Goal: Information Seeking & Learning: Find specific fact

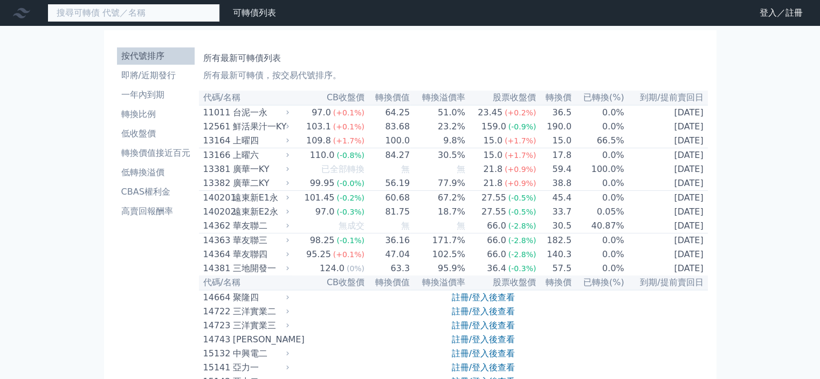
click at [174, 16] on input at bounding box center [133, 13] width 173 height 18
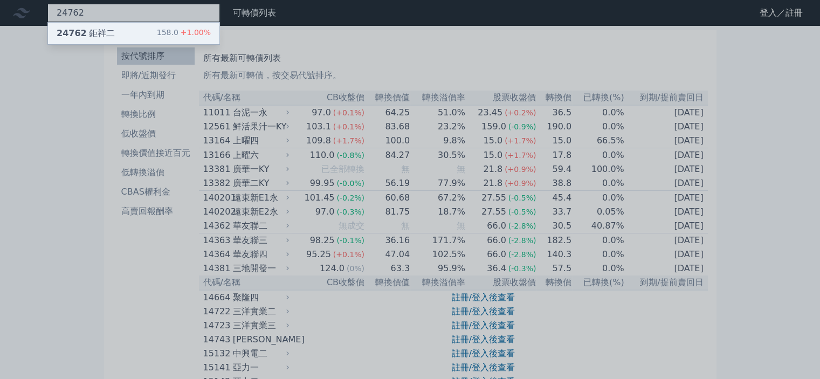
type input "24762"
click at [91, 31] on div "24762 鉅祥二" at bounding box center [86, 33] width 58 height 13
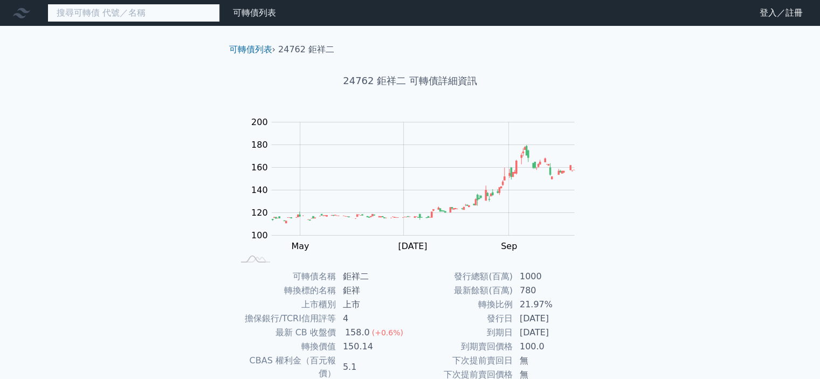
click at [95, 14] on input at bounding box center [133, 13] width 173 height 18
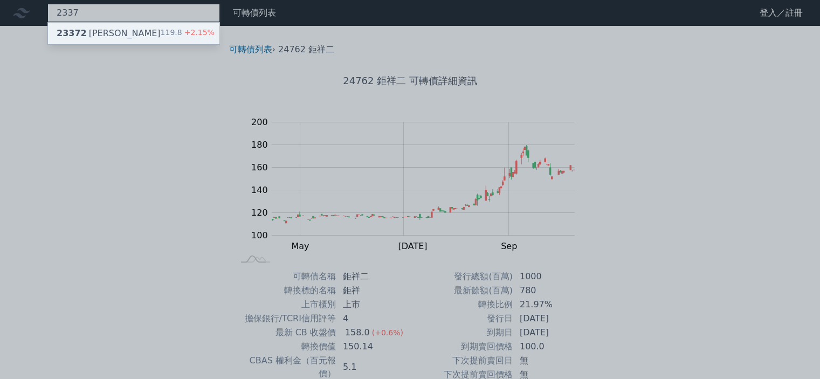
type input "2337"
click at [70, 32] on span "23372" at bounding box center [72, 33] width 30 height 10
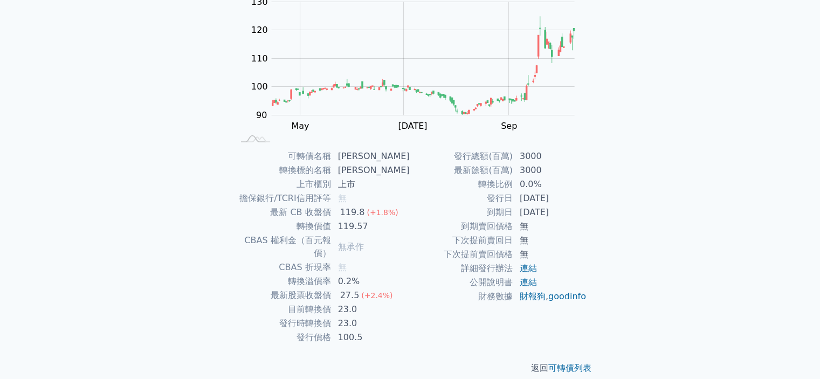
scroll to position [66, 0]
